Goal: Transaction & Acquisition: Purchase product/service

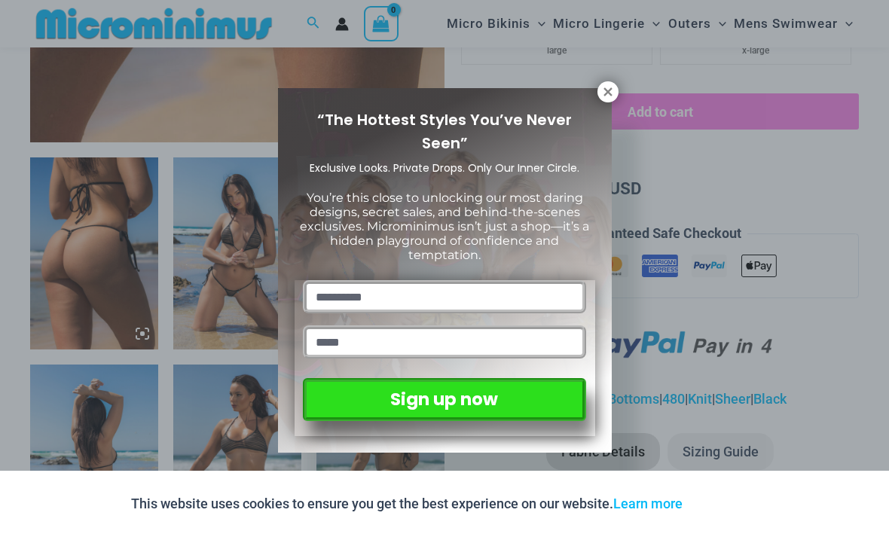
scroll to position [563, 0]
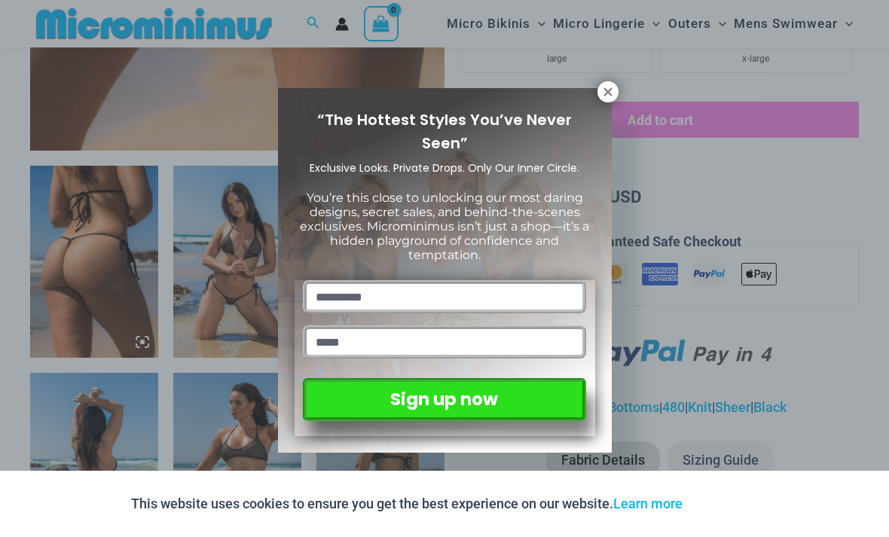
click at [610, 90] on icon at bounding box center [608, 91] width 8 height 8
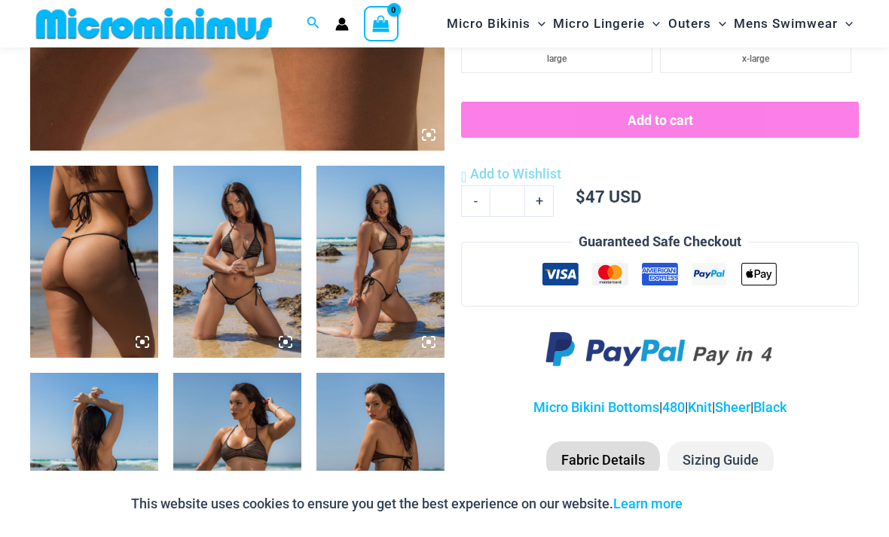
click at [268, 307] on img at bounding box center [237, 262] width 128 height 192
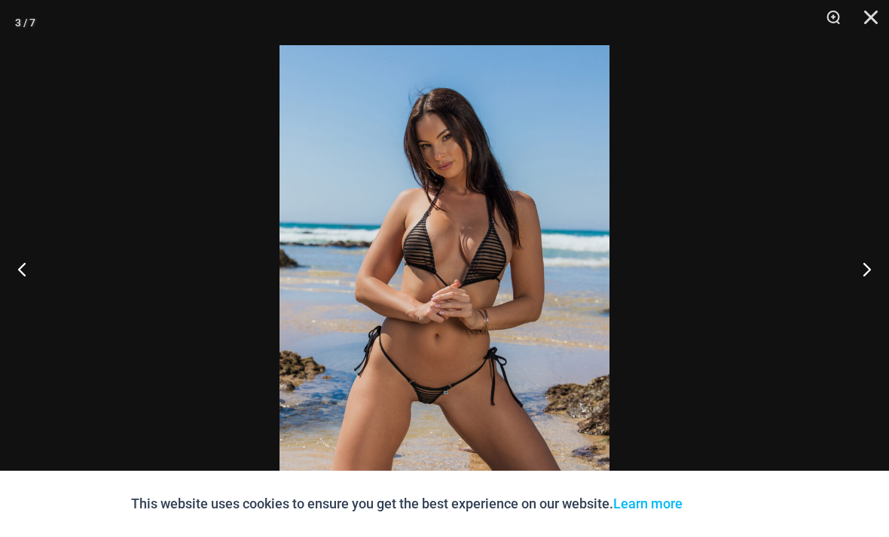
click at [867, 292] on button "Next" at bounding box center [861, 268] width 57 height 75
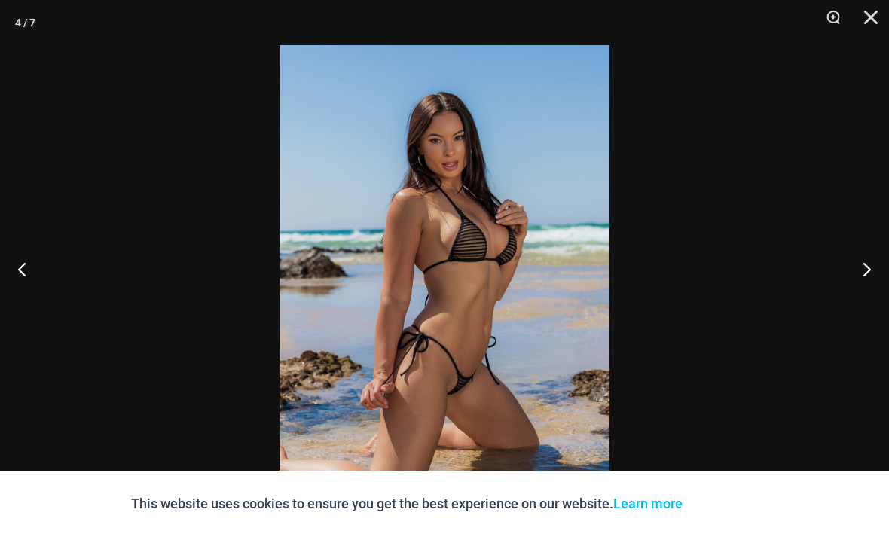
click at [863, 302] on button "Next" at bounding box center [861, 268] width 57 height 75
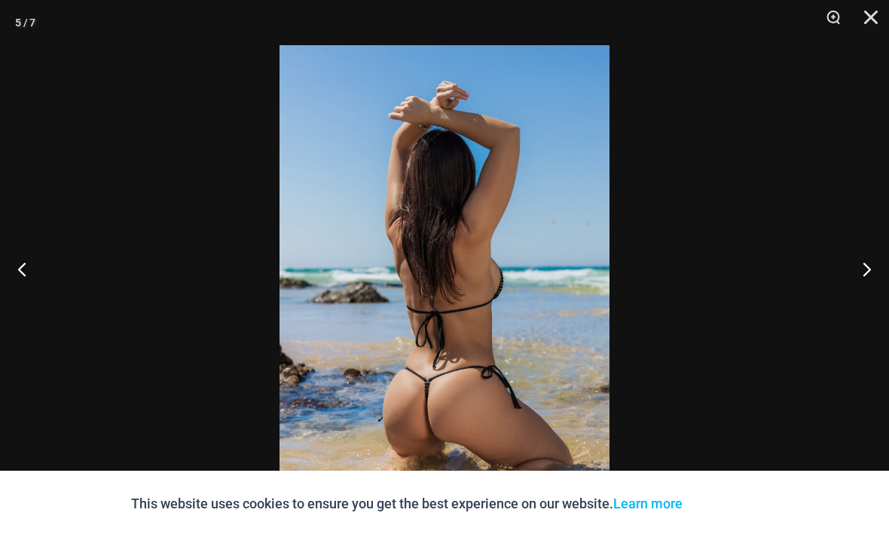
click at [874, 23] on button "Close" at bounding box center [866, 22] width 38 height 45
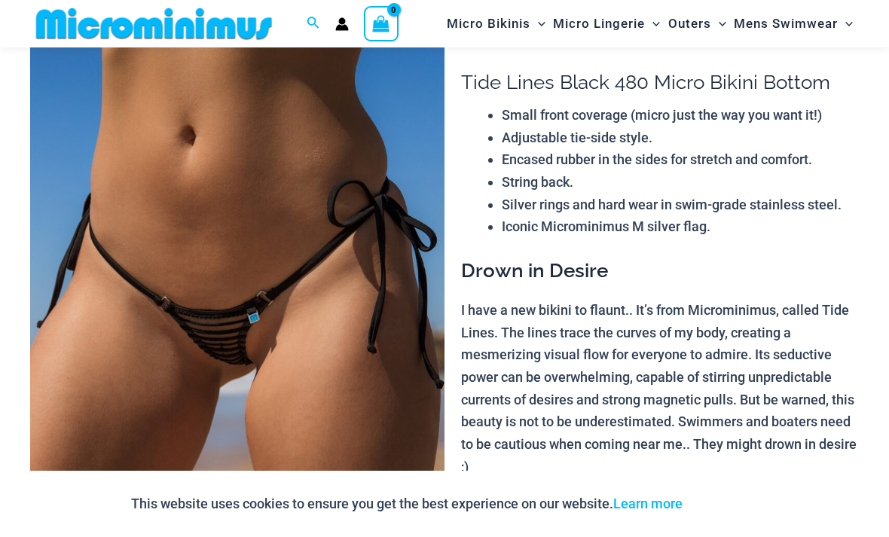
scroll to position [0, 0]
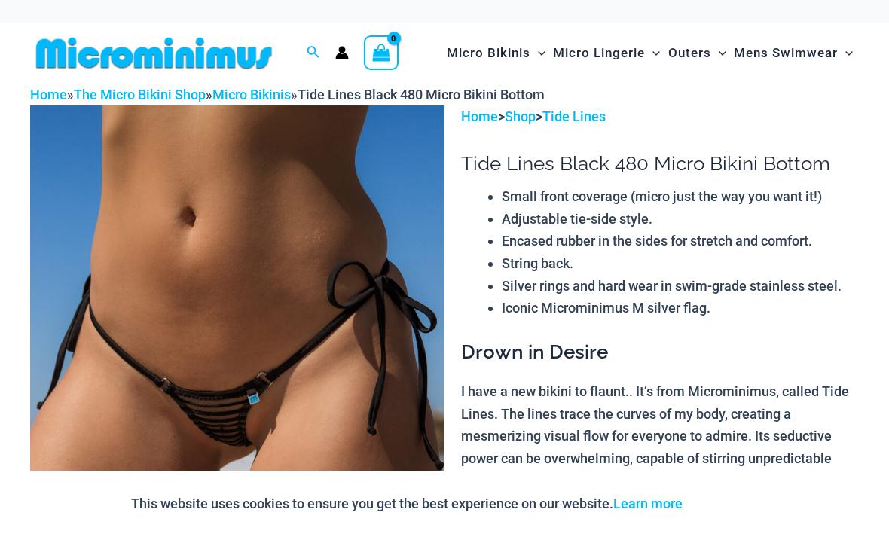
click at [271, 93] on link "Micro Bikinis" at bounding box center [252, 95] width 78 height 16
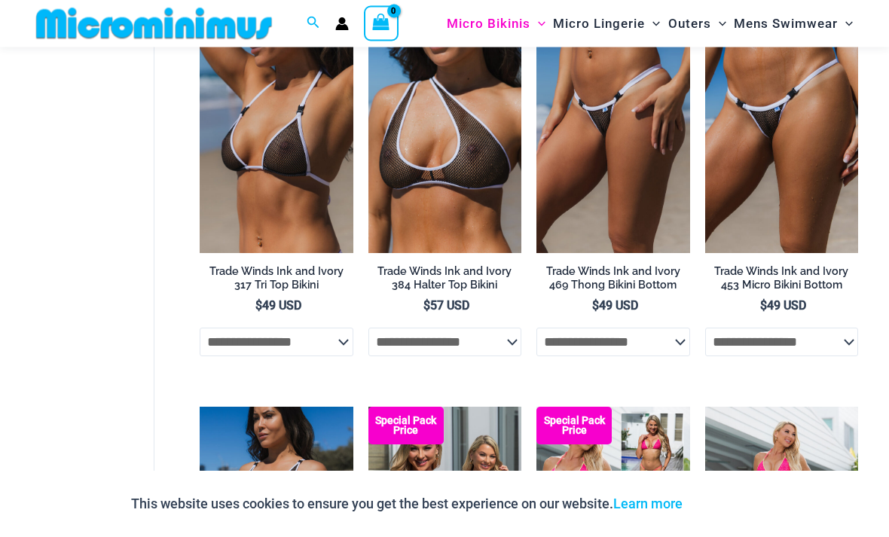
scroll to position [2109, 0]
click at [705, 23] on img at bounding box center [705, 23] width 0 height 0
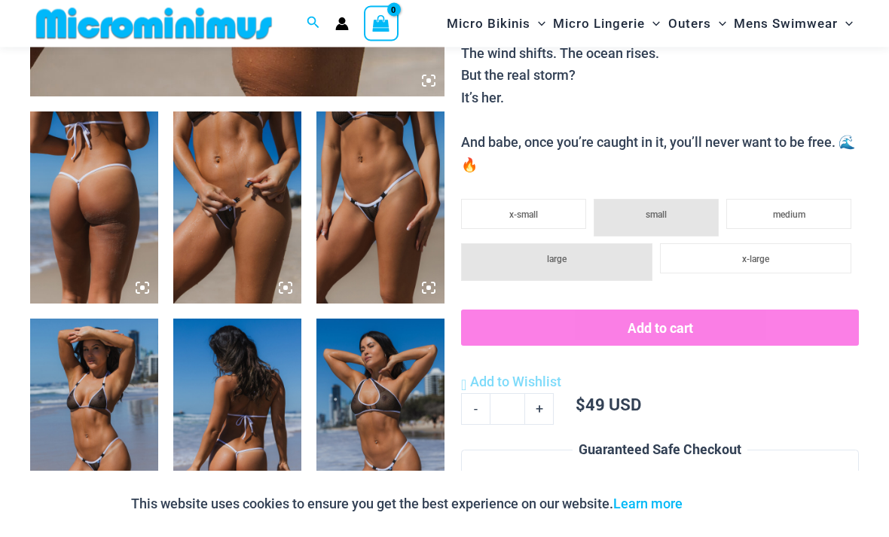
scroll to position [617, 0]
click at [406, 436] on img at bounding box center [381, 415] width 128 height 192
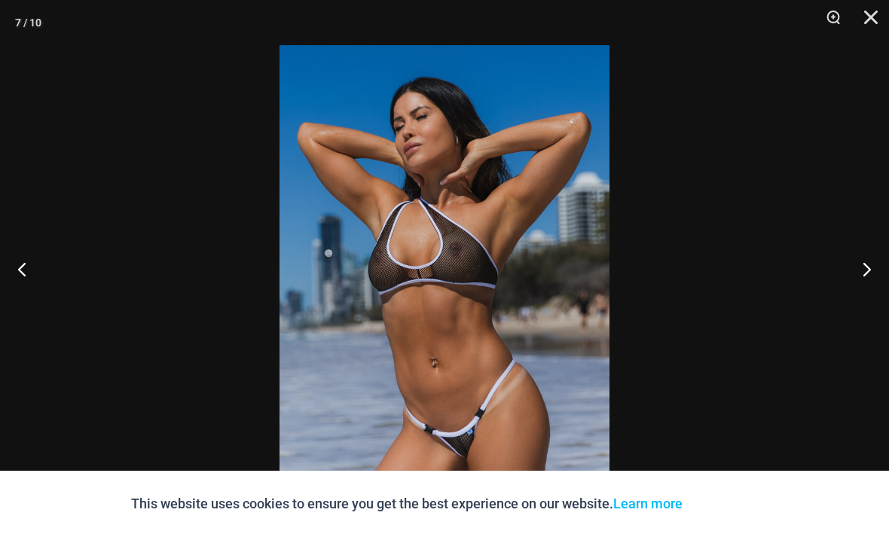
click at [872, 15] on button "Close" at bounding box center [866, 22] width 38 height 45
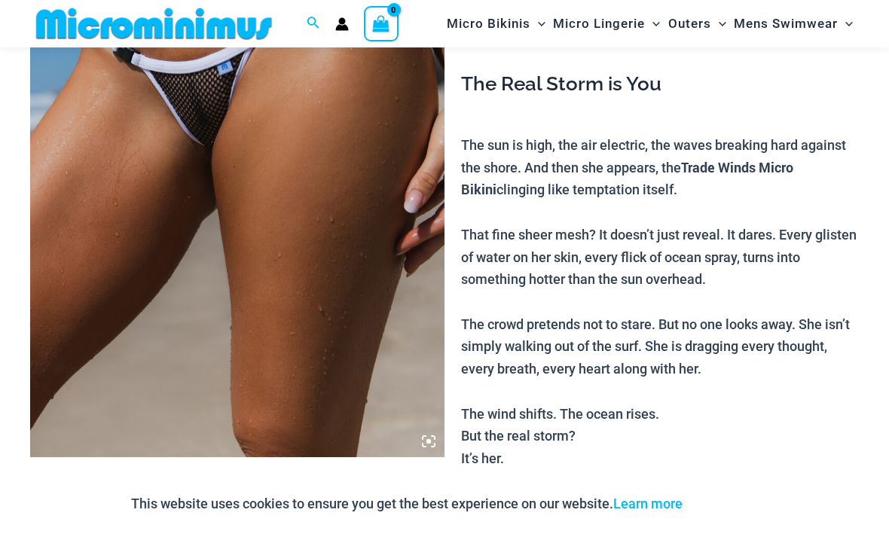
scroll to position [173, 0]
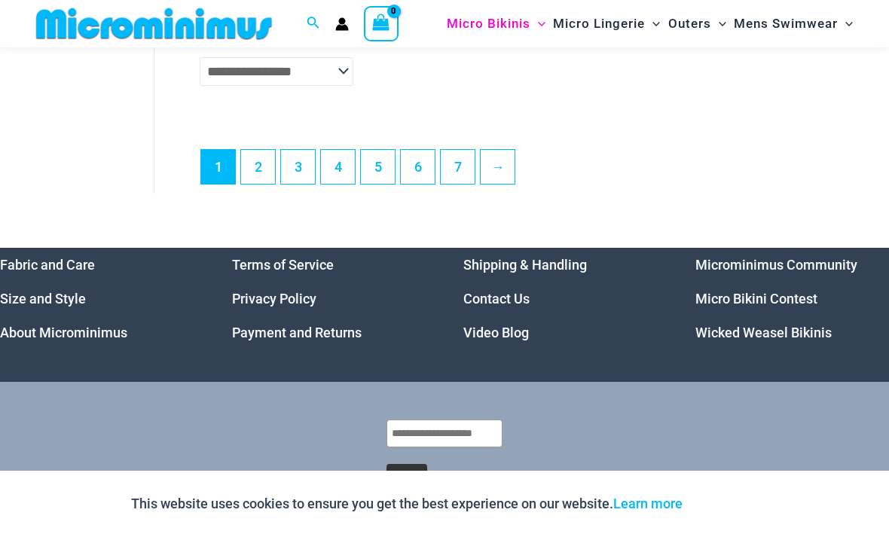
scroll to position [3529, 0]
click at [258, 163] on link "2" at bounding box center [258, 168] width 34 height 34
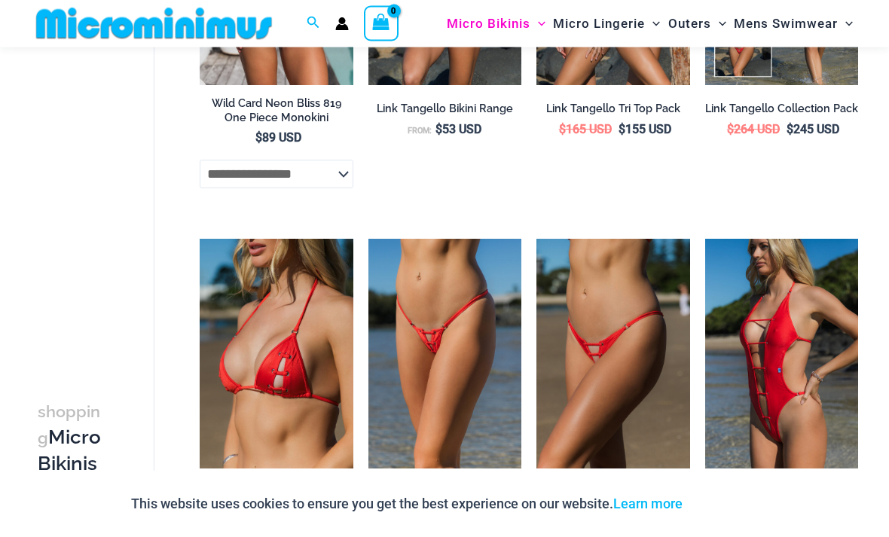
scroll to position [695, 0]
click at [537, 239] on img at bounding box center [537, 239] width 0 height 0
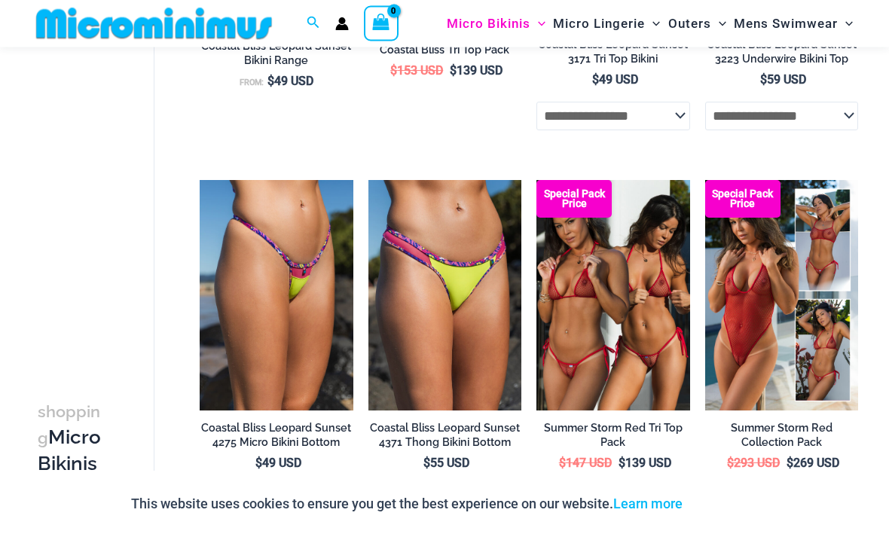
scroll to position [1520, 0]
click at [537, 180] on img at bounding box center [537, 180] width 0 height 0
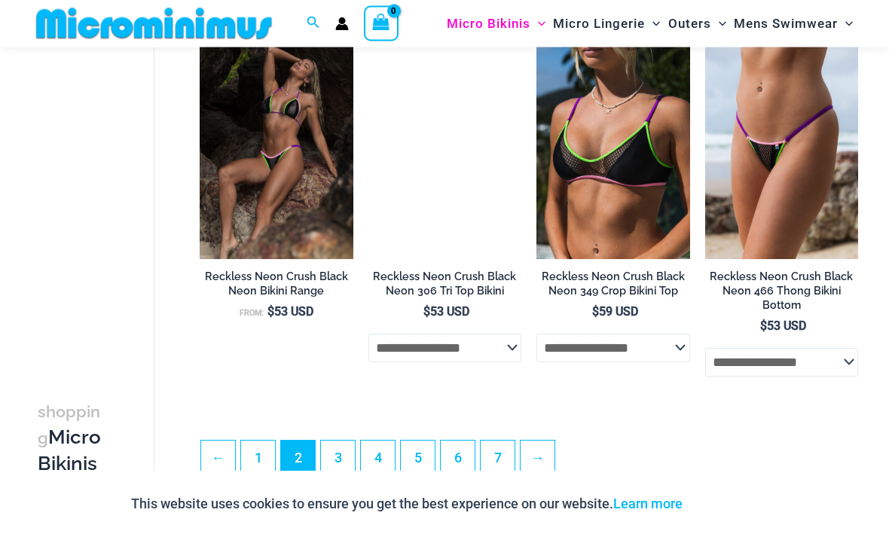
scroll to position [2822, 0]
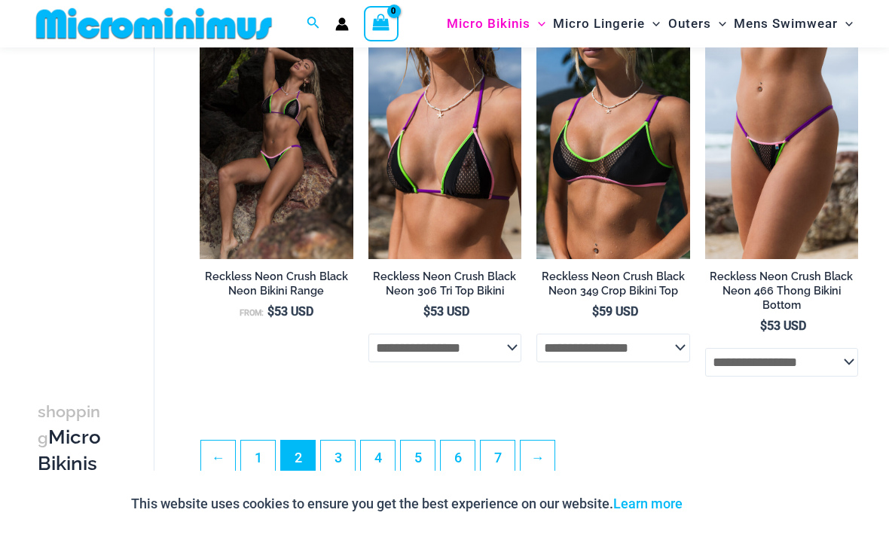
click at [546, 473] on link "→" at bounding box center [538, 458] width 34 height 34
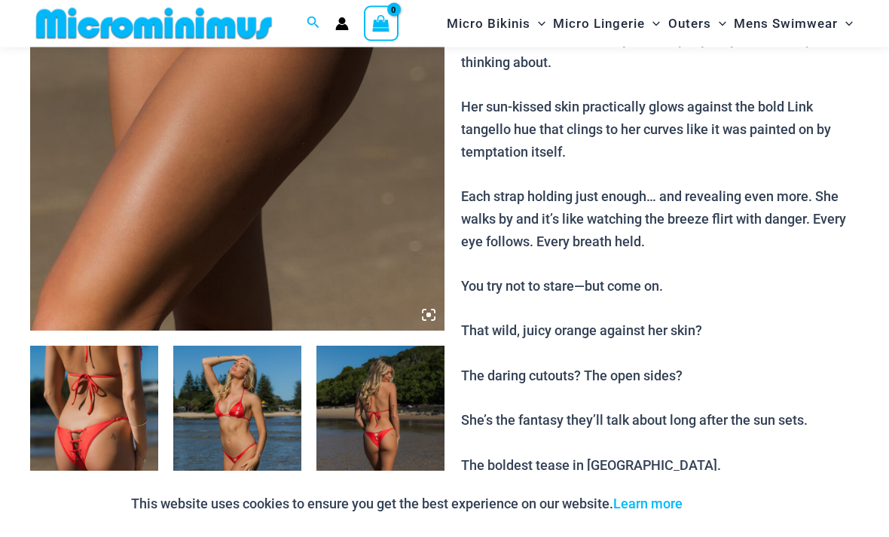
scroll to position [384, 0]
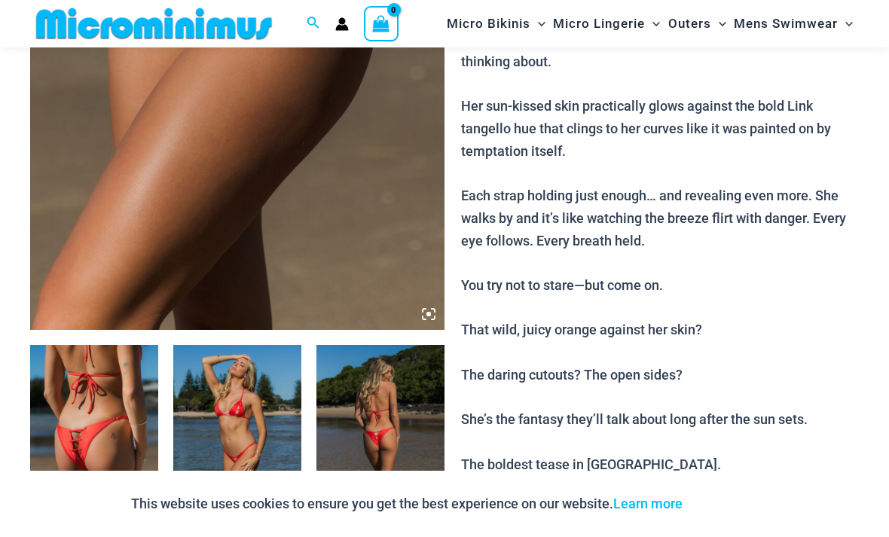
click at [267, 427] on img at bounding box center [237, 441] width 128 height 192
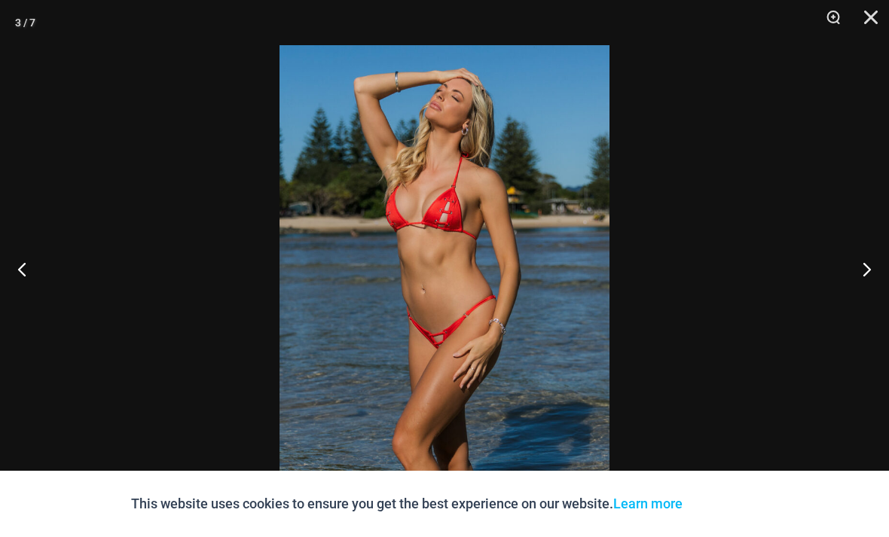
click at [35, 295] on button "Previous" at bounding box center [28, 268] width 57 height 75
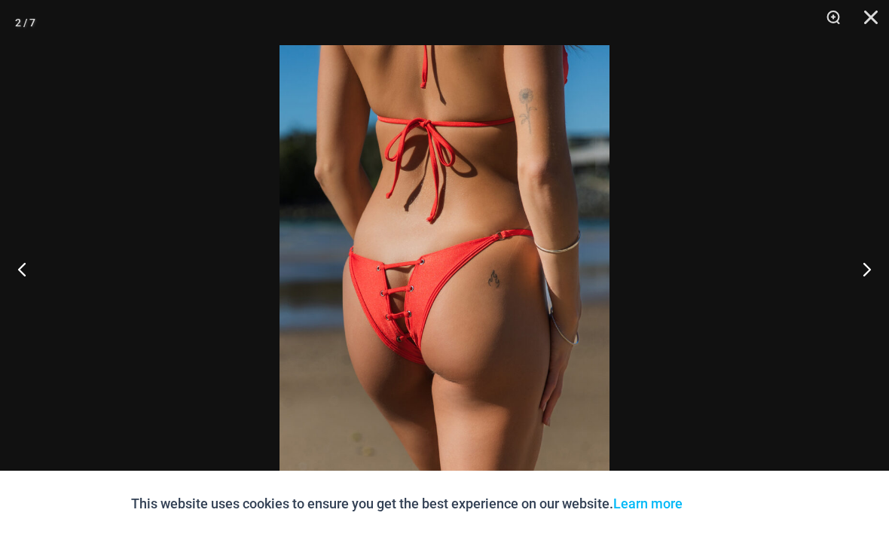
click at [29, 295] on button "Previous" at bounding box center [28, 268] width 57 height 75
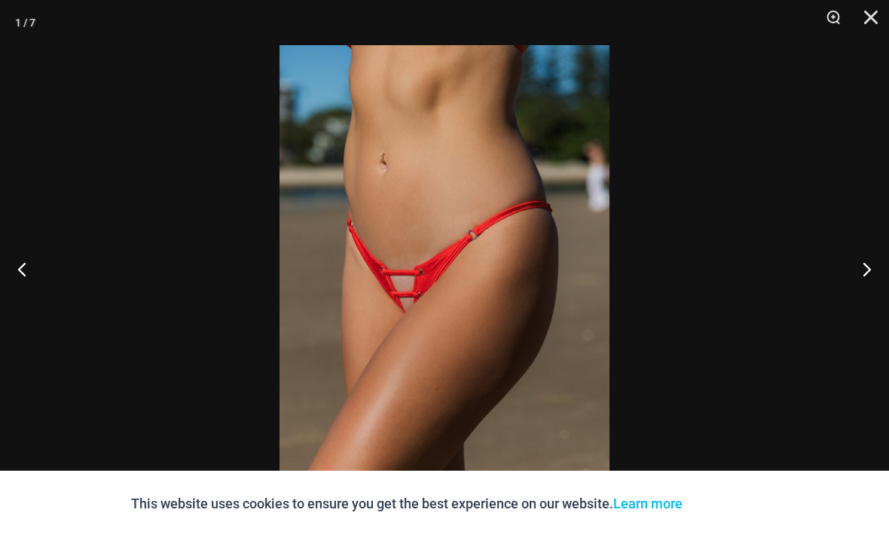
click at [873, 19] on button "Close" at bounding box center [866, 22] width 38 height 45
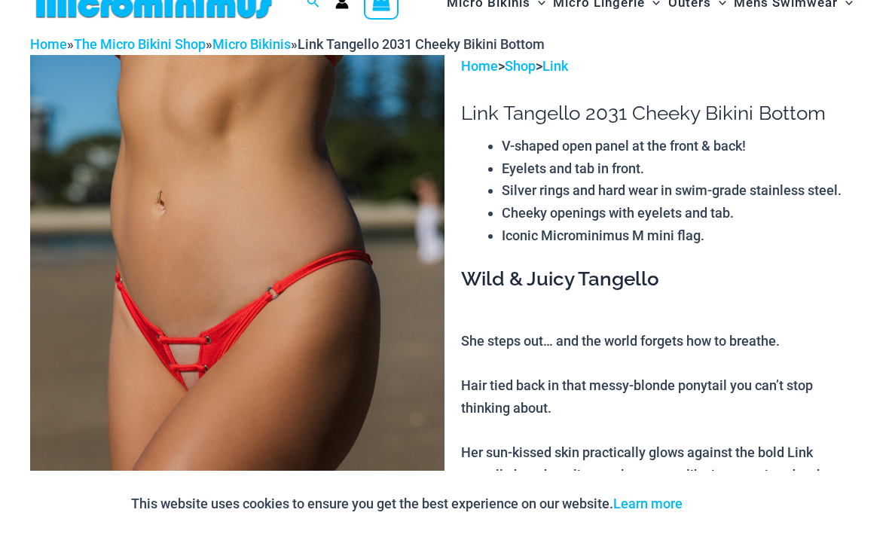
scroll to position [0, 0]
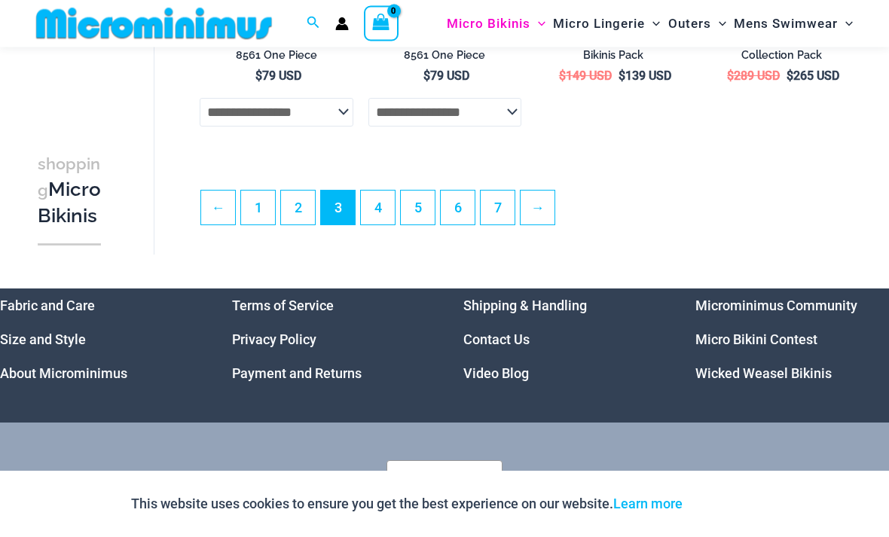
scroll to position [3072, 0]
click at [379, 218] on link "4" at bounding box center [378, 208] width 34 height 34
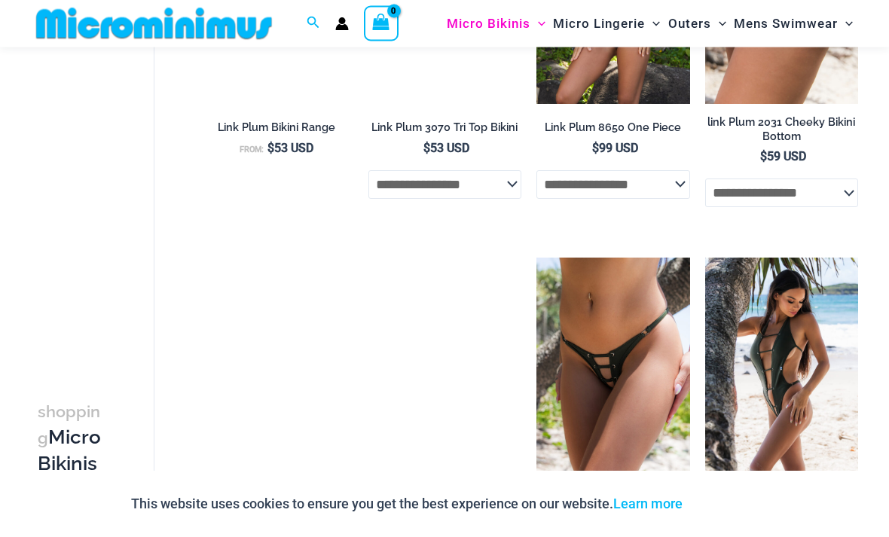
scroll to position [1840, 0]
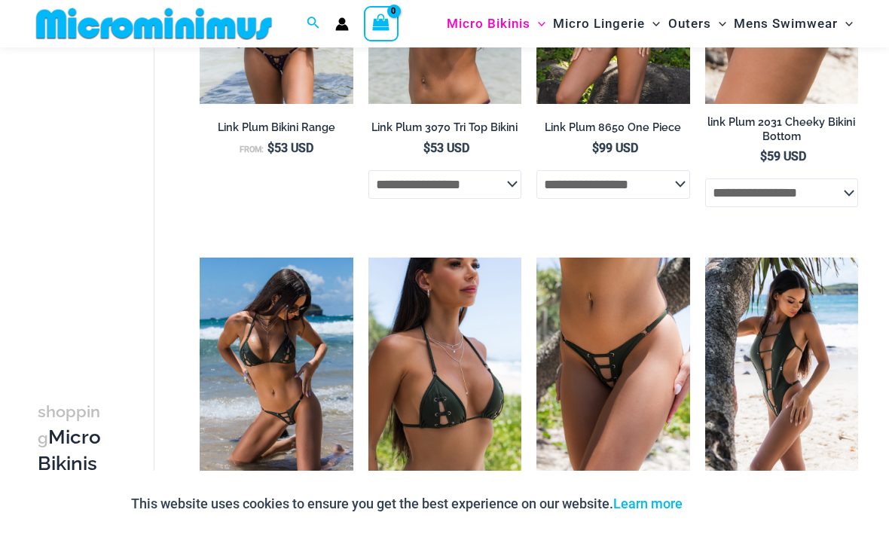
click at [200, 258] on img at bounding box center [200, 258] width 0 height 0
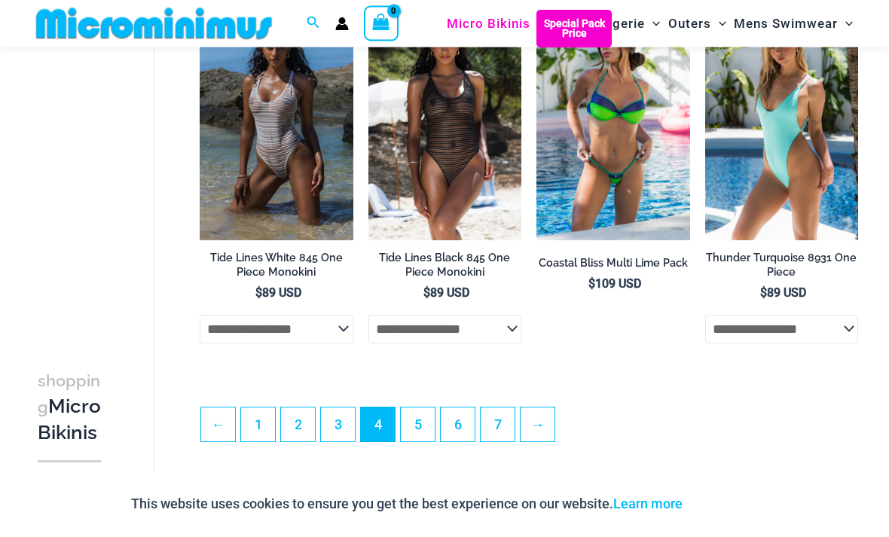
scroll to position [2855, 0]
click at [423, 415] on link "5" at bounding box center [418, 425] width 34 height 34
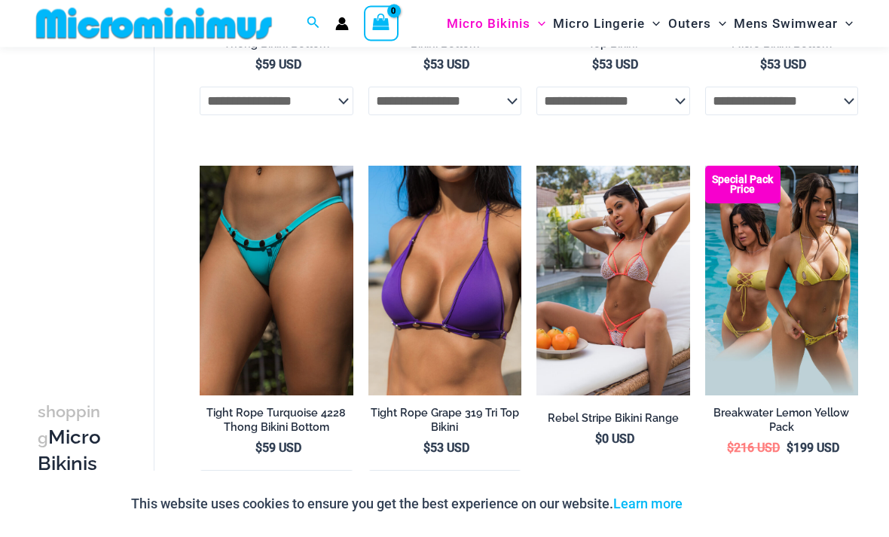
scroll to position [1911, 0]
click at [537, 166] on img at bounding box center [537, 166] width 0 height 0
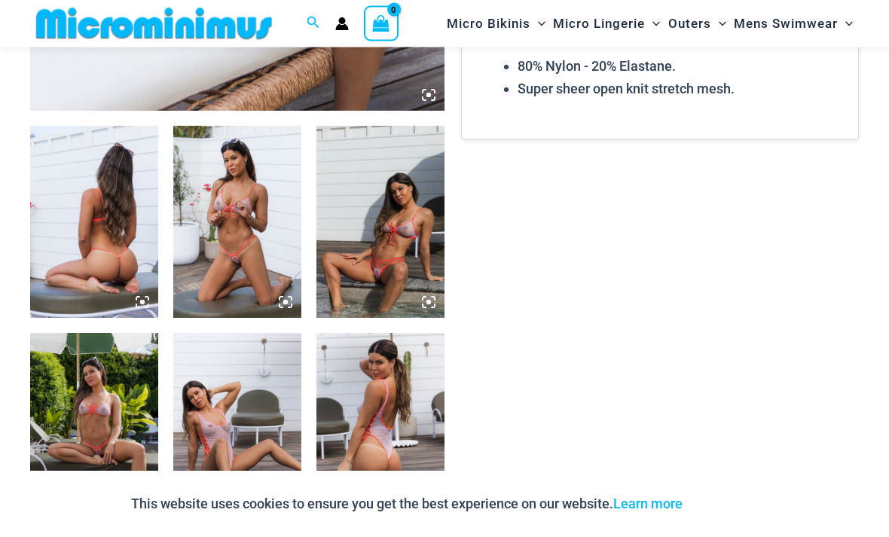
scroll to position [606, 0]
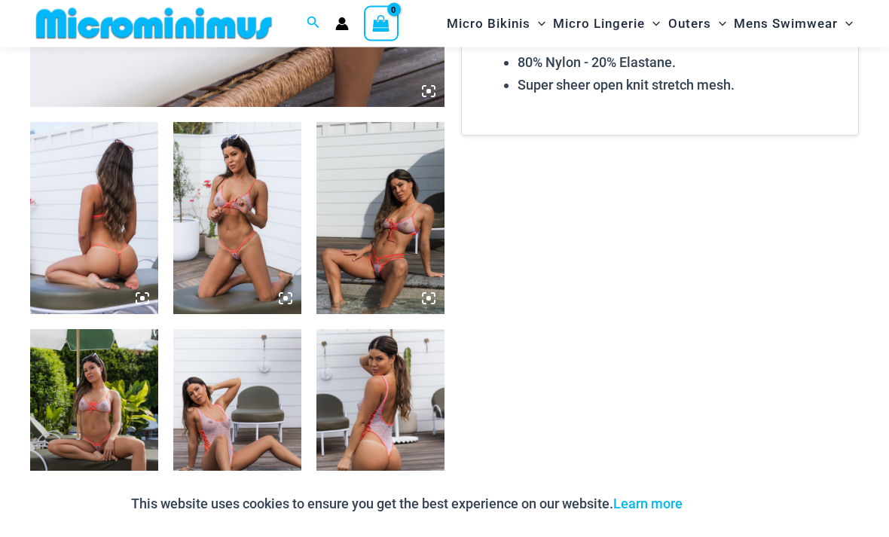
click at [255, 245] on img at bounding box center [237, 219] width 128 height 192
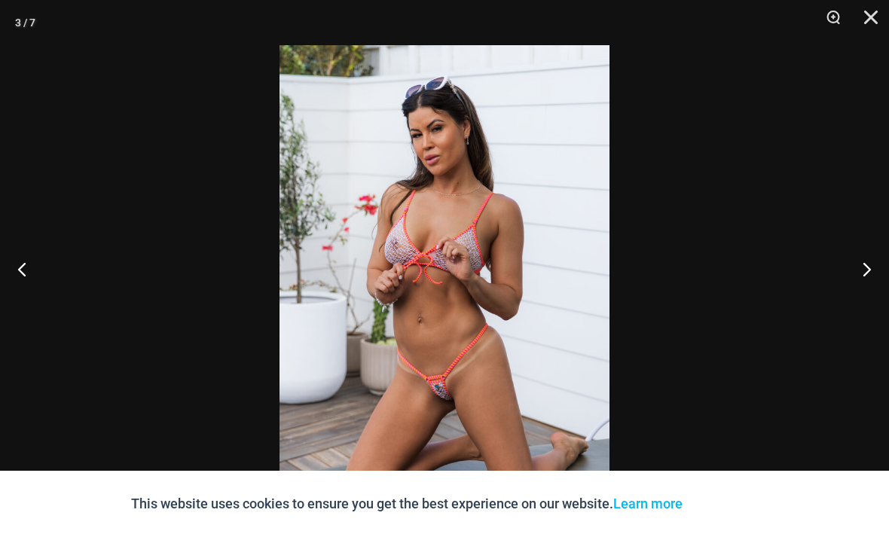
click at [866, 301] on button "Next" at bounding box center [861, 268] width 57 height 75
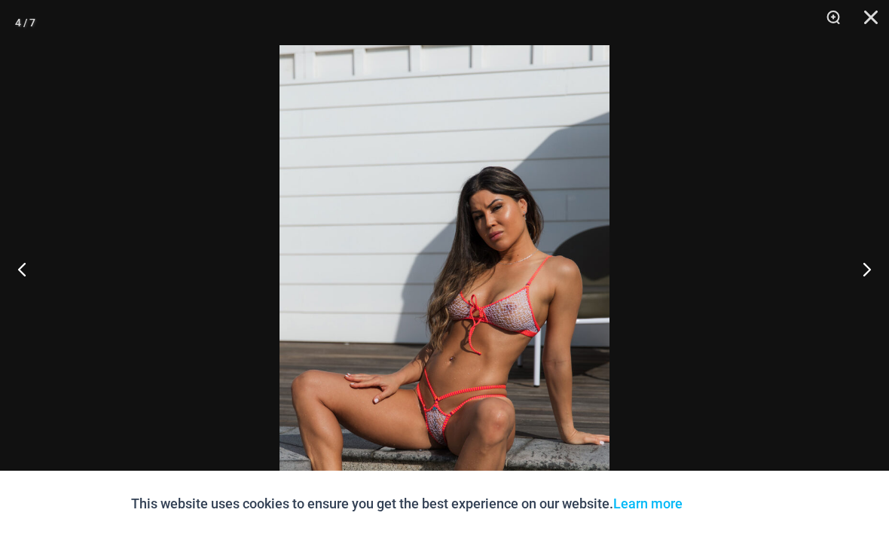
click at [861, 292] on button "Next" at bounding box center [861, 268] width 57 height 75
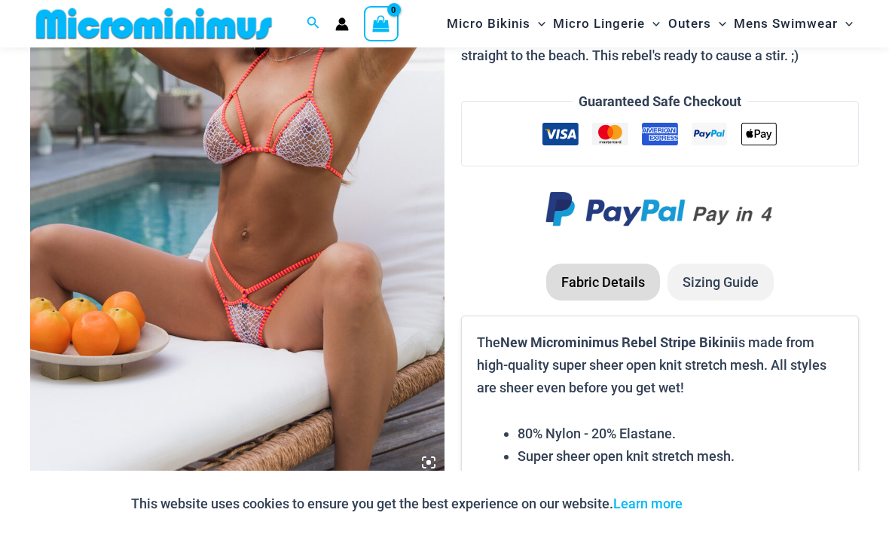
scroll to position [0, 0]
